Goal: Obtain resource: Obtain resource

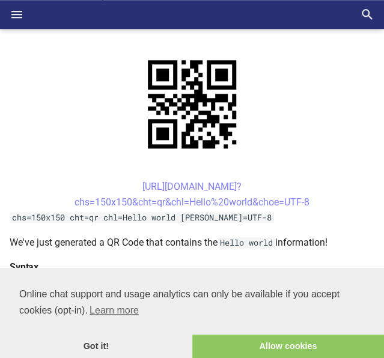
scroll to position [306, 0]
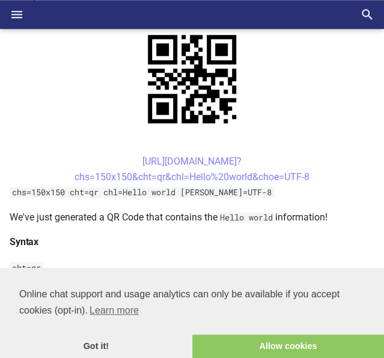
drag, startPoint x: 116, startPoint y: 159, endPoint x: 316, endPoint y: 180, distance: 201.1
click at [316, 180] on center "[URL][DOMAIN_NAME]? chs=150x150&cht=qr&chl=Hello%20world&choe=UTF-8" at bounding box center [192, 169] width 365 height 31
copy link "[URL][DOMAIN_NAME]? chs=150x150&cht=qr&chl=Hello%20world&choe=UTF-8"
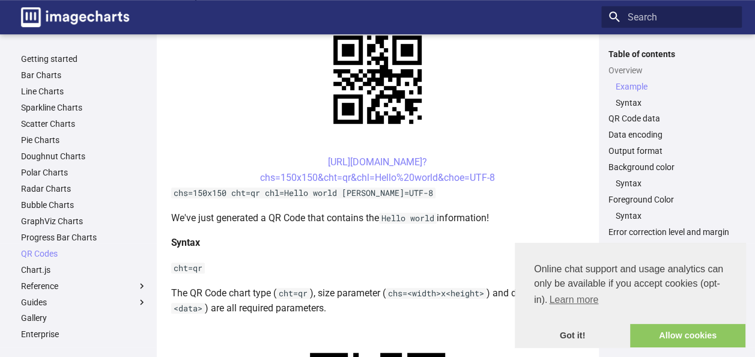
scroll to position [327, 0]
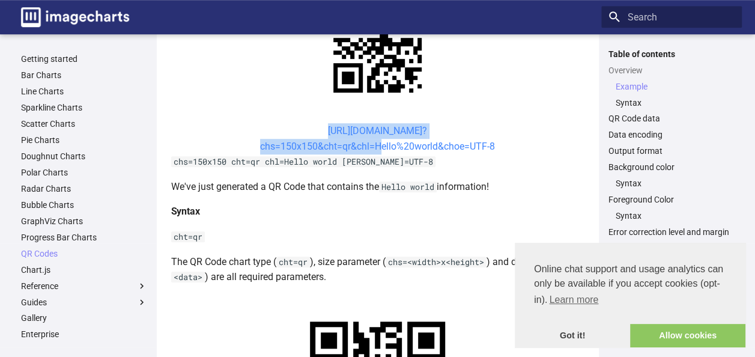
drag, startPoint x: 302, startPoint y: 127, endPoint x: 372, endPoint y: 150, distance: 73.3
click at [372, 150] on center "[URL][DOMAIN_NAME]? chs=150x150&cht=qr&chl=Hello%20world&choe=UTF-8" at bounding box center [377, 138] width 413 height 31
drag, startPoint x: 372, startPoint y: 150, endPoint x: 357, endPoint y: 142, distance: 17.2
copy link "[URL][DOMAIN_NAME]? chs=150x150&cht=qr&chl="
